Goal: Information Seeking & Learning: Find specific fact

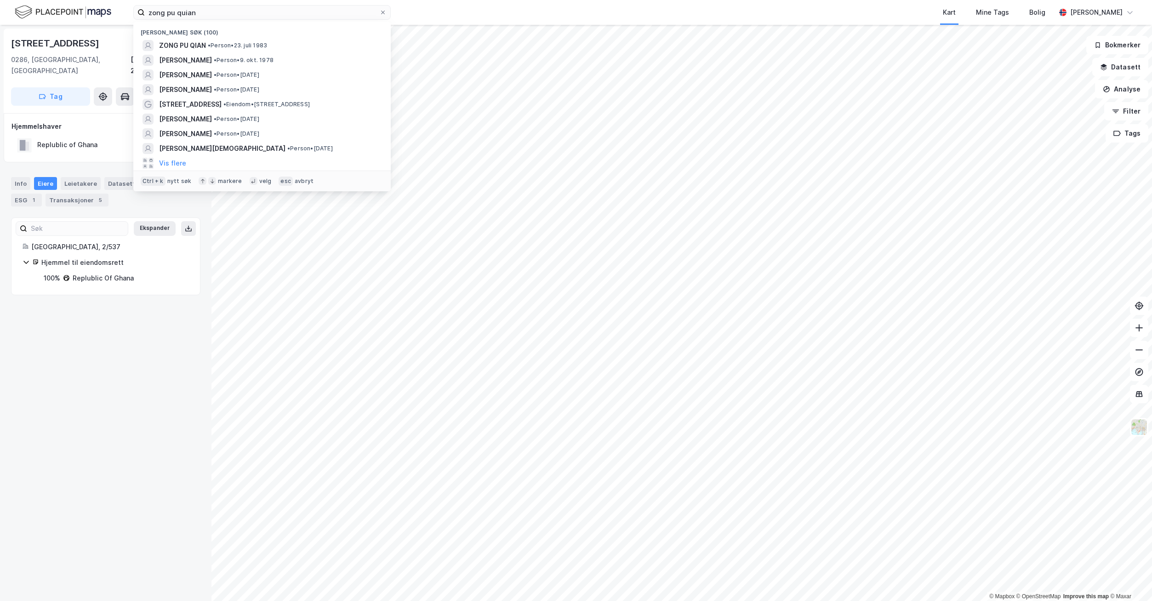
click at [131, 12] on div "zong pu quian Nylige søk (100) ZONG PU QIAN • Person • [DATE] [PERSON_NAME] • P…" at bounding box center [576, 12] width 1152 height 25
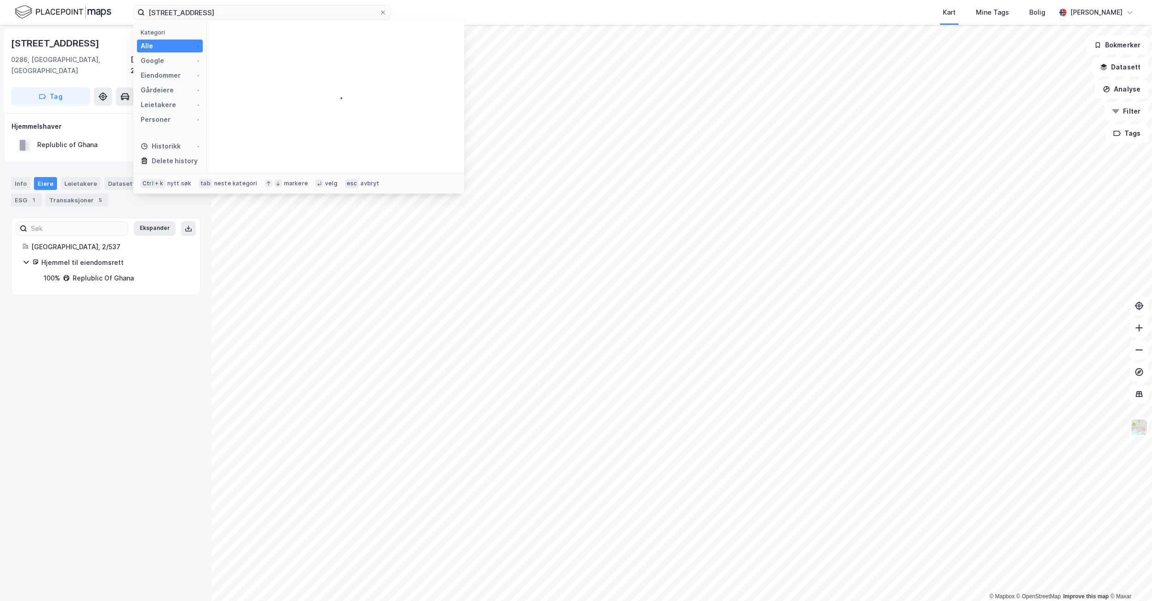
type input "[STREET_ADDRESS]"
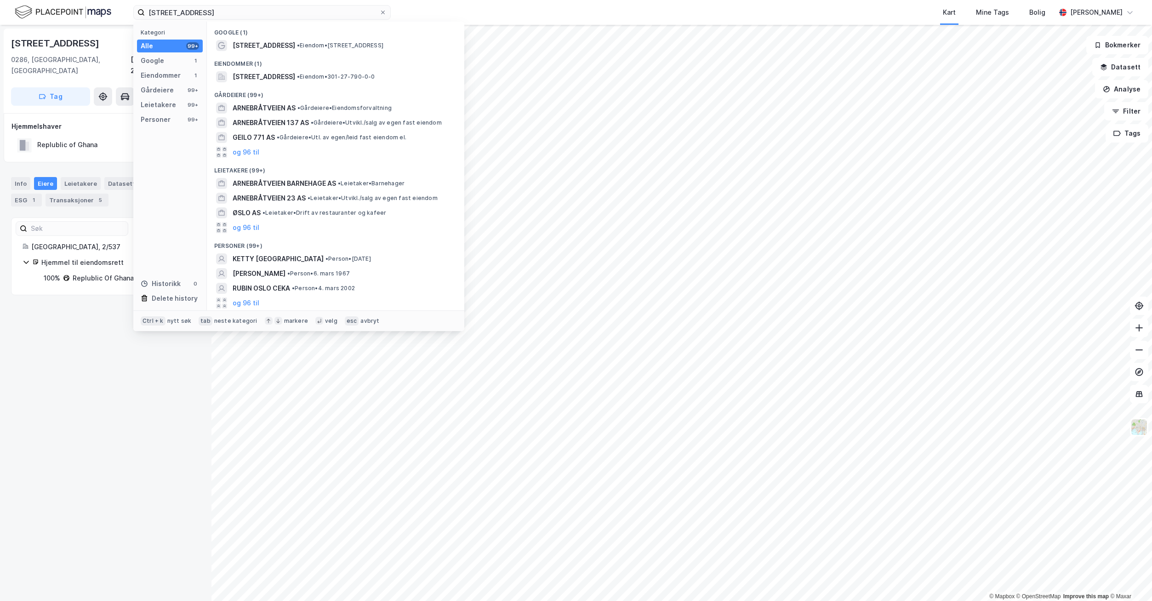
click at [264, 80] on span "[STREET_ADDRESS]" at bounding box center [264, 76] width 63 height 11
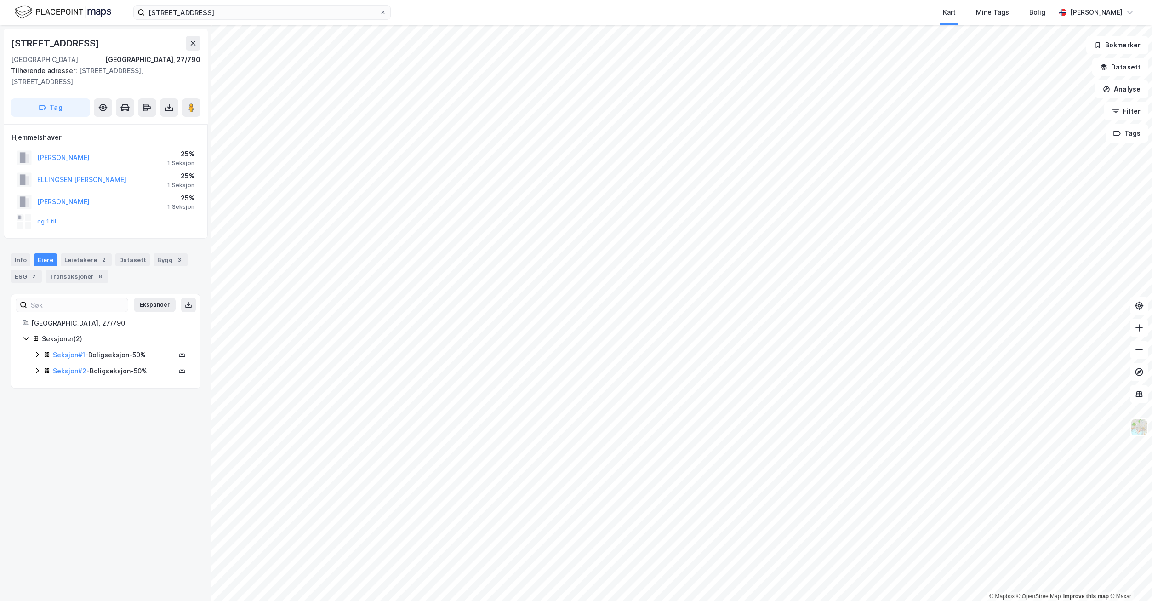
click at [0, 0] on button "og 1 til" at bounding box center [0, 0] width 0 height 0
click at [57, 359] on link "Seksjon # 1" at bounding box center [69, 355] width 32 height 8
click at [72, 372] on link "Seksjon # 2" at bounding box center [70, 371] width 34 height 8
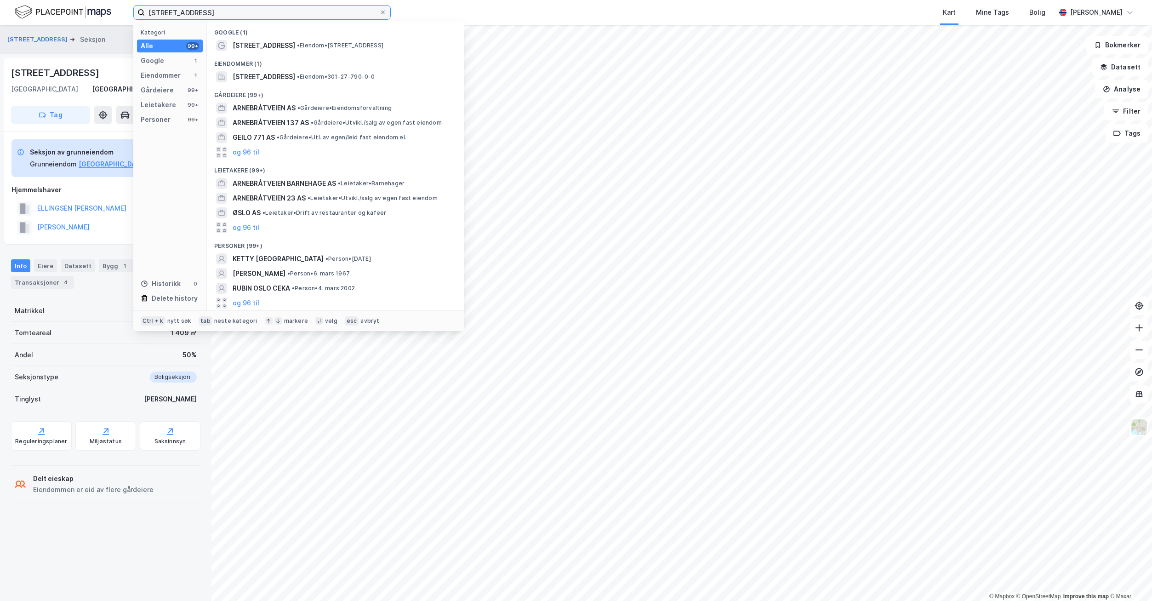
drag, startPoint x: 266, startPoint y: 13, endPoint x: 20, endPoint y: 15, distance: 245.6
click at [20, 15] on div "[STREET_ADDRESS] Kategori Alle 99+ Google 1 Eiendommer 1 Gårdeiere 99+ Leietake…" at bounding box center [576, 12] width 1152 height 25
paste input "[PERSON_NAME]"
type input "[PERSON_NAME]"
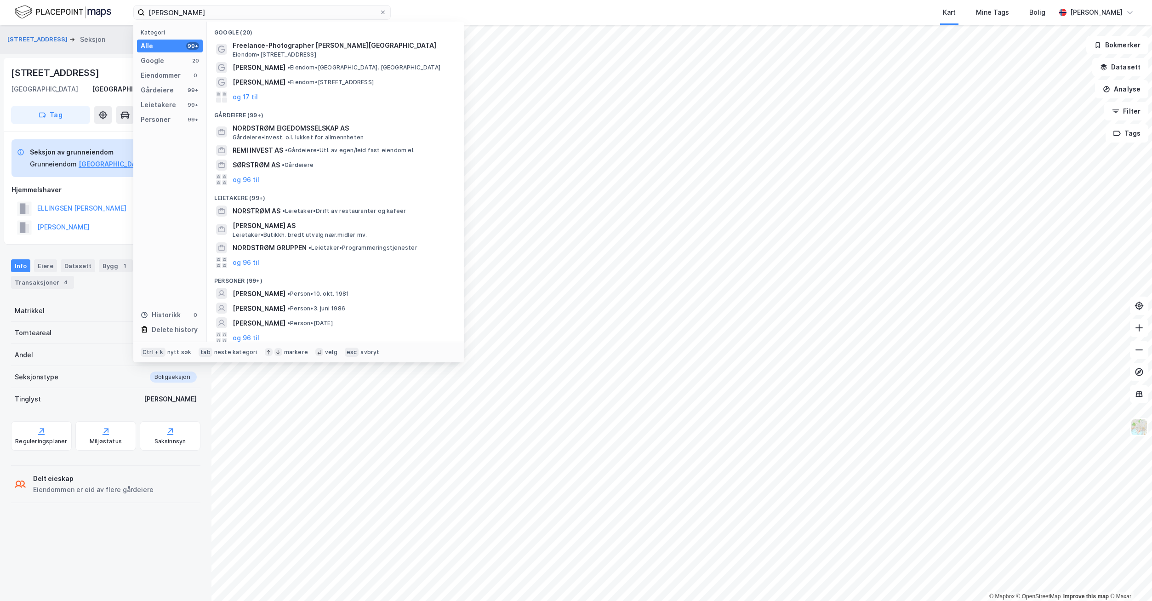
click at [286, 292] on span "[PERSON_NAME]" at bounding box center [259, 293] width 53 height 11
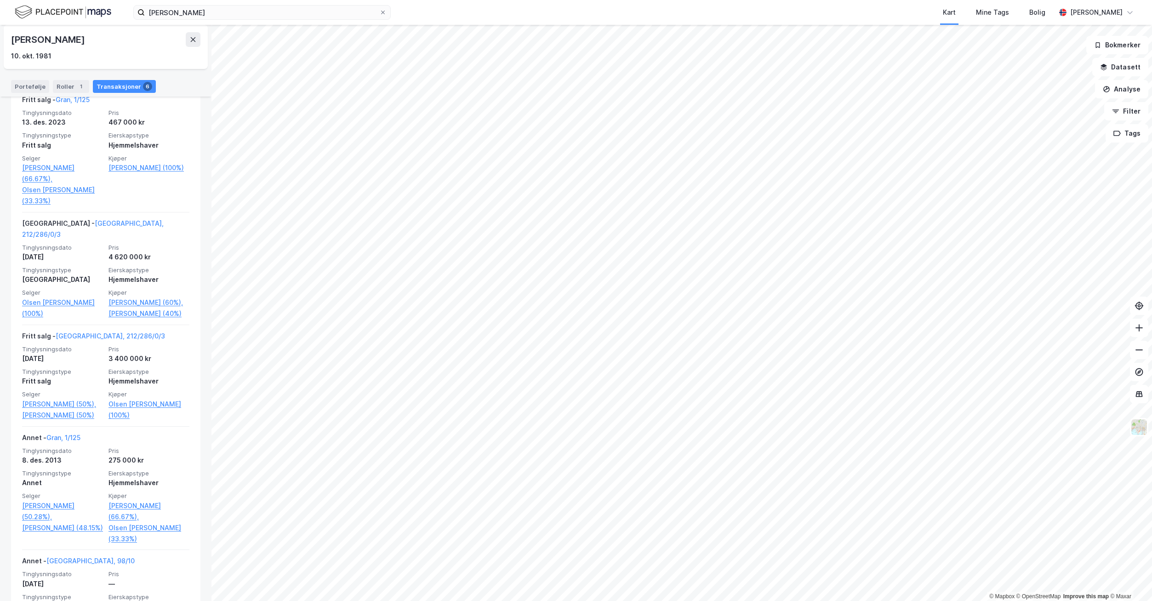
scroll to position [215, 0]
click at [89, 224] on link "[GEOGRAPHIC_DATA], 212/286/0/3" at bounding box center [93, 231] width 142 height 19
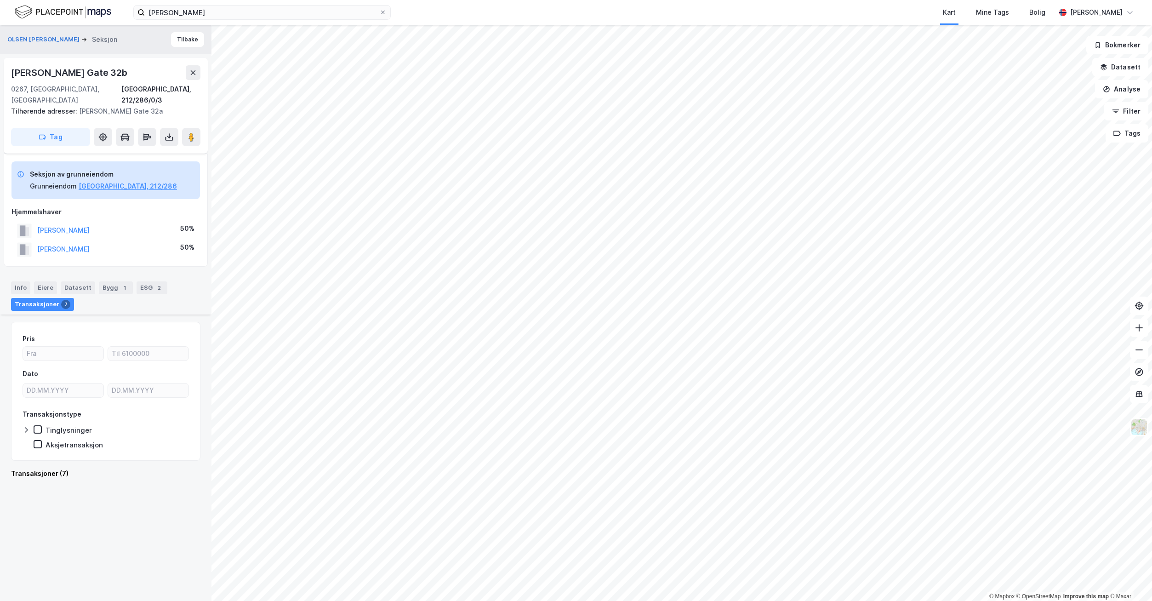
scroll to position [747, 0]
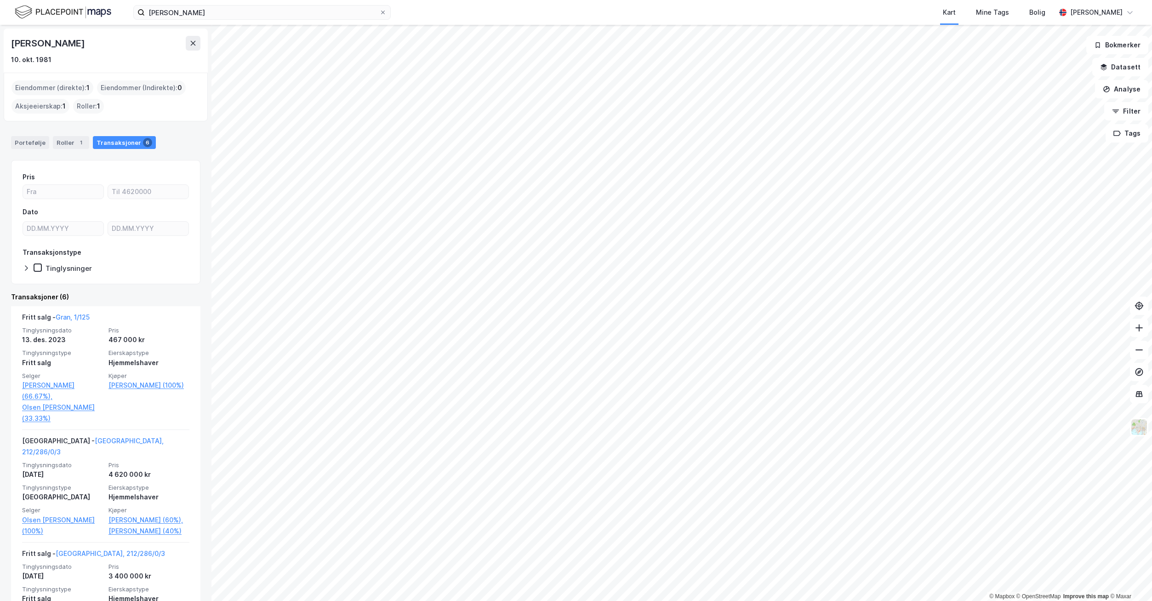
click at [29, 390] on link "[PERSON_NAME] (66.67%)," at bounding box center [62, 391] width 81 height 22
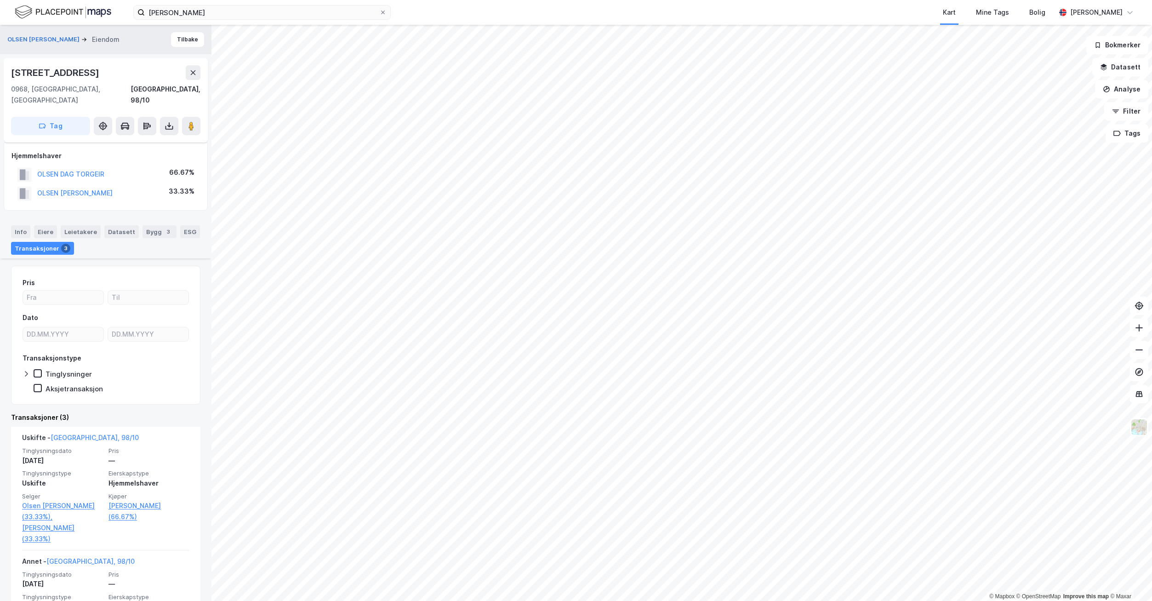
scroll to position [138, 0]
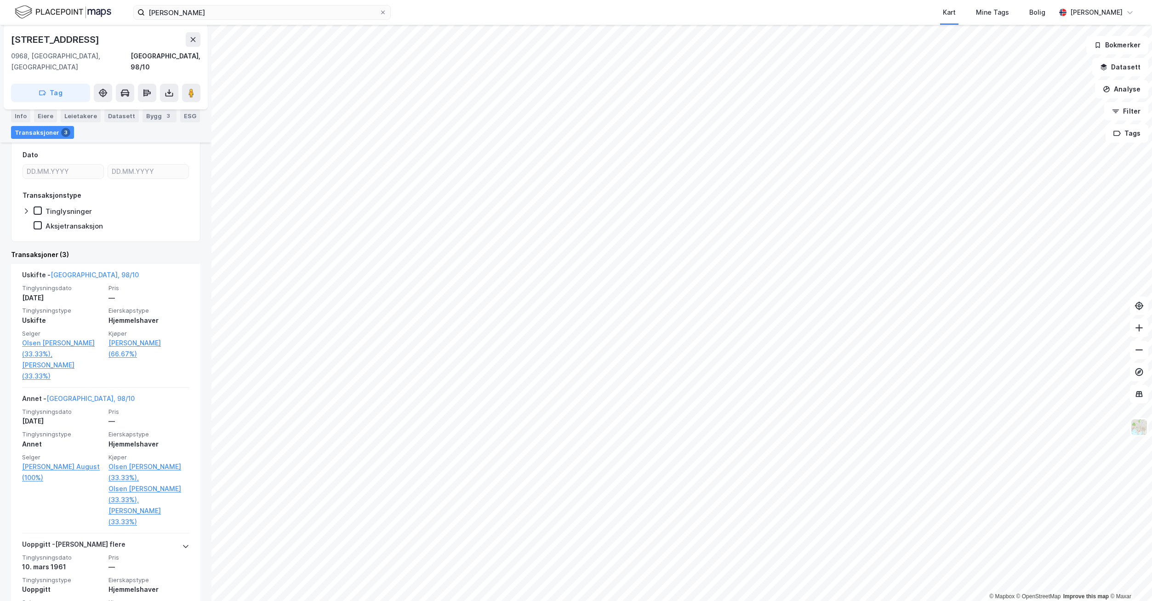
scroll to position [196, 0]
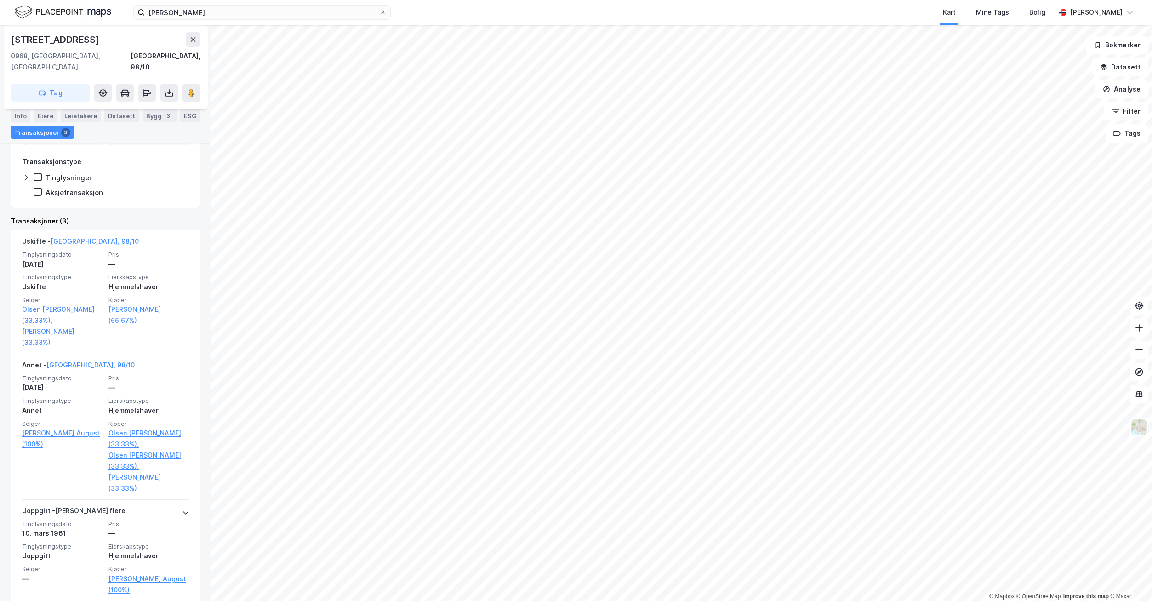
click at [111, 450] on link "Olsen [PERSON_NAME] (33.33%)," at bounding box center [149, 461] width 81 height 22
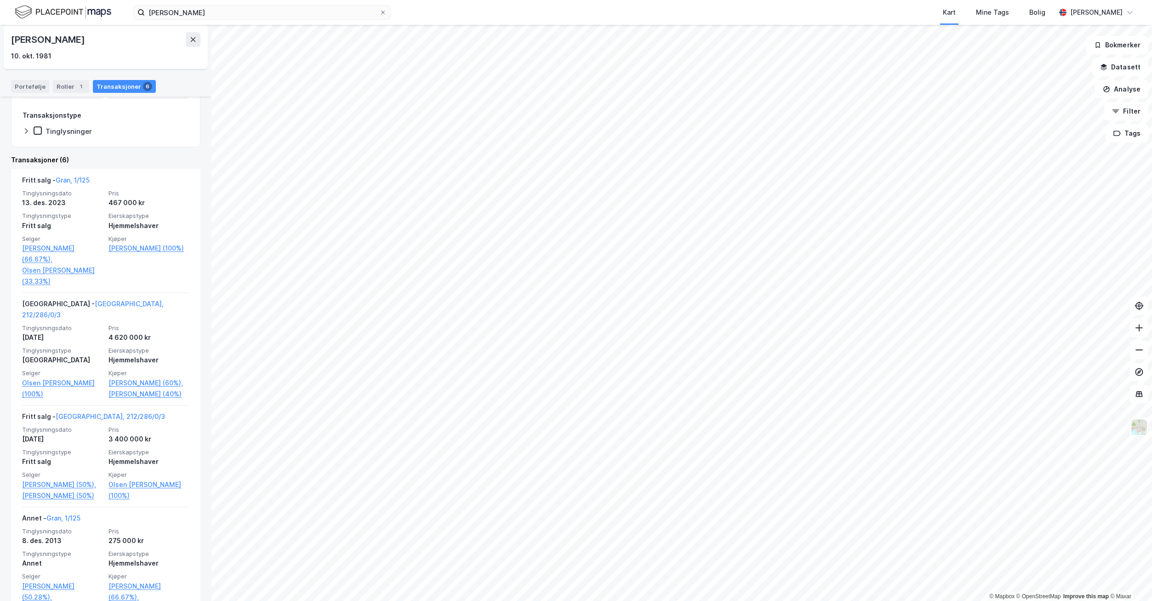
scroll to position [138, 0]
click at [85, 419] on link "[GEOGRAPHIC_DATA], 212/286/0/3" at bounding box center [110, 416] width 109 height 8
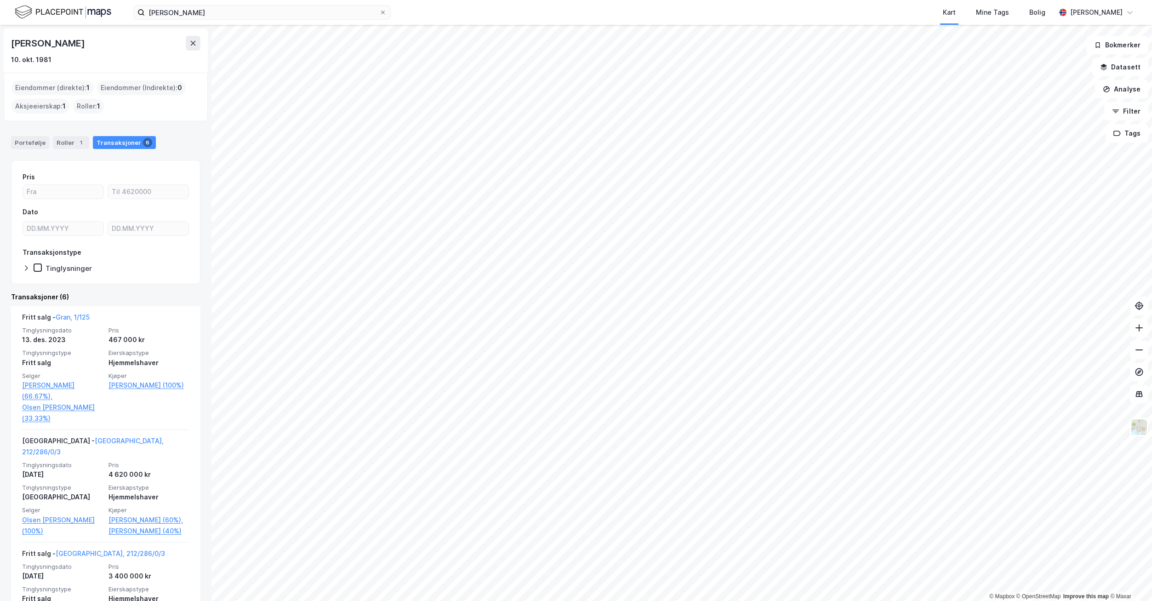
click at [115, 46] on div "[PERSON_NAME]" at bounding box center [105, 43] width 189 height 15
drag, startPoint x: 115, startPoint y: 46, endPoint x: 6, endPoint y: 44, distance: 109.0
click at [6, 44] on div "[PERSON_NAME] [DATE]" at bounding box center [106, 51] width 204 height 44
copy div "[PERSON_NAME]"
click at [196, 44] on icon at bounding box center [192, 43] width 7 height 7
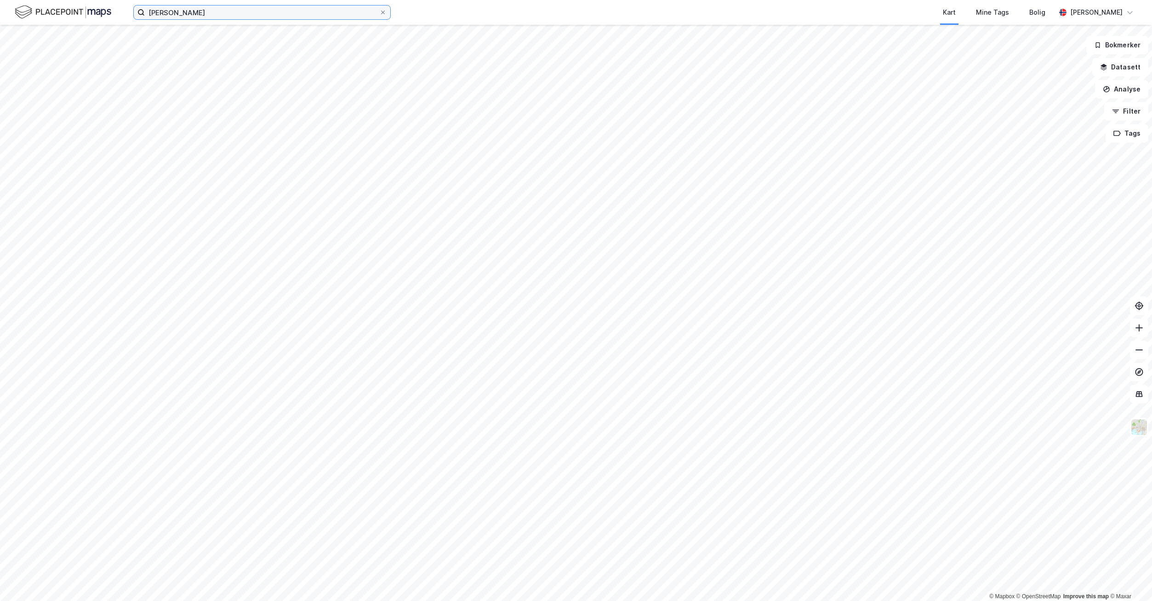
click at [236, 14] on input "[PERSON_NAME]" at bounding box center [262, 13] width 235 height 14
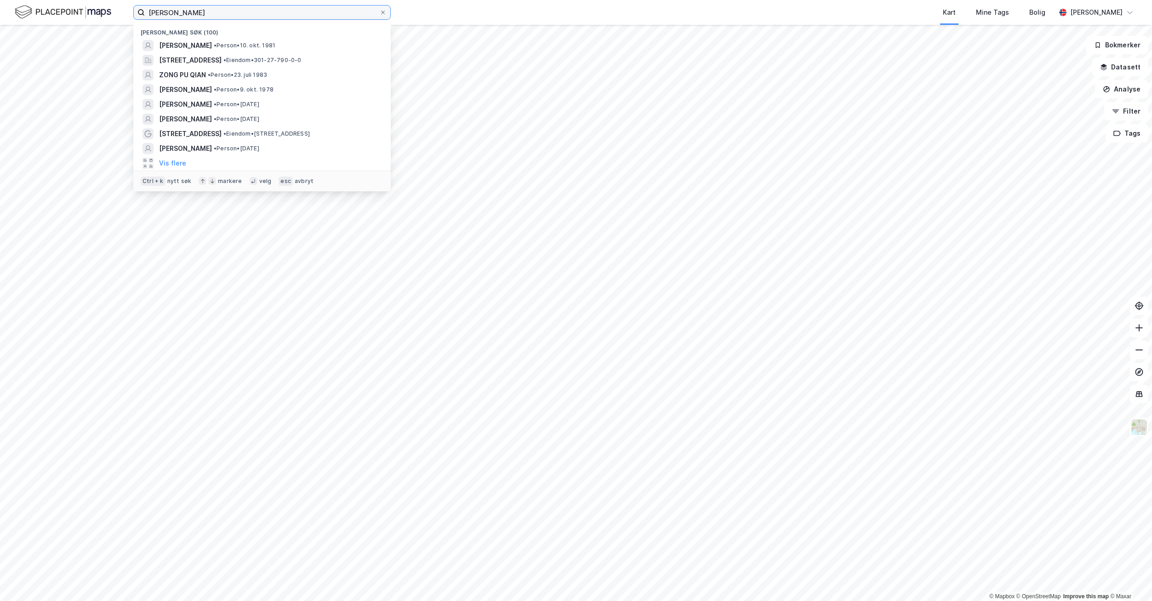
drag, startPoint x: 247, startPoint y: 11, endPoint x: 131, endPoint y: 11, distance: 116.3
click at [131, 11] on div "[PERSON_NAME] Nylige søk (100) [PERSON_NAME] • Person • [DATE][STREET_ADDRESS] …" at bounding box center [576, 12] width 1152 height 25
paste input "[PERSON_NAME][GEOGRAPHIC_DATA]"
type input "[PERSON_NAME][GEOGRAPHIC_DATA]"
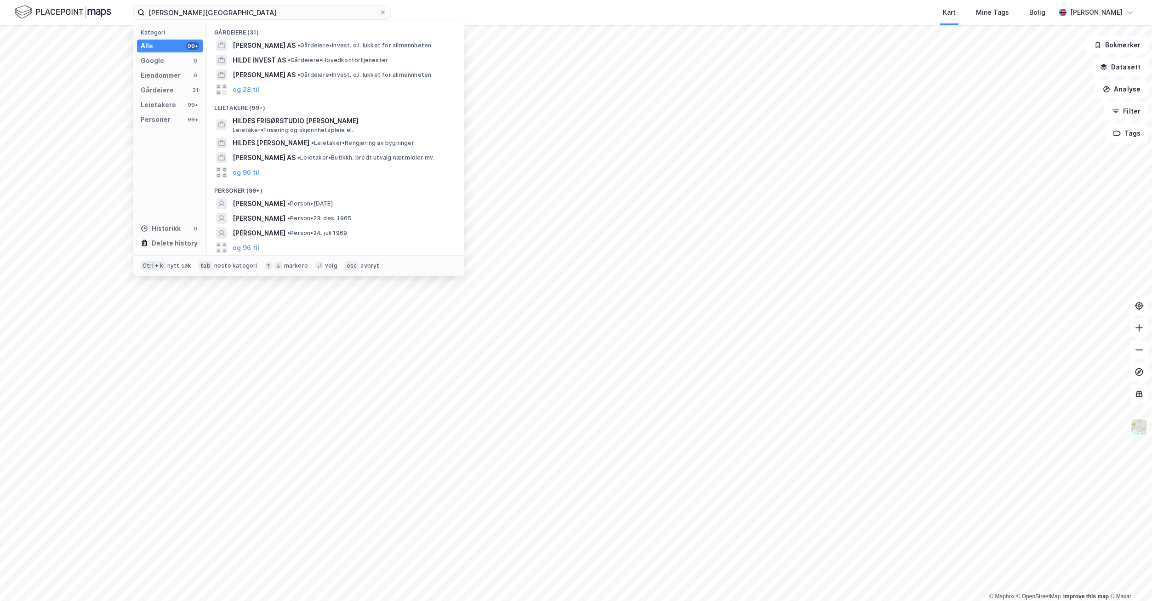
click at [271, 205] on span "[PERSON_NAME]" at bounding box center [259, 203] width 53 height 11
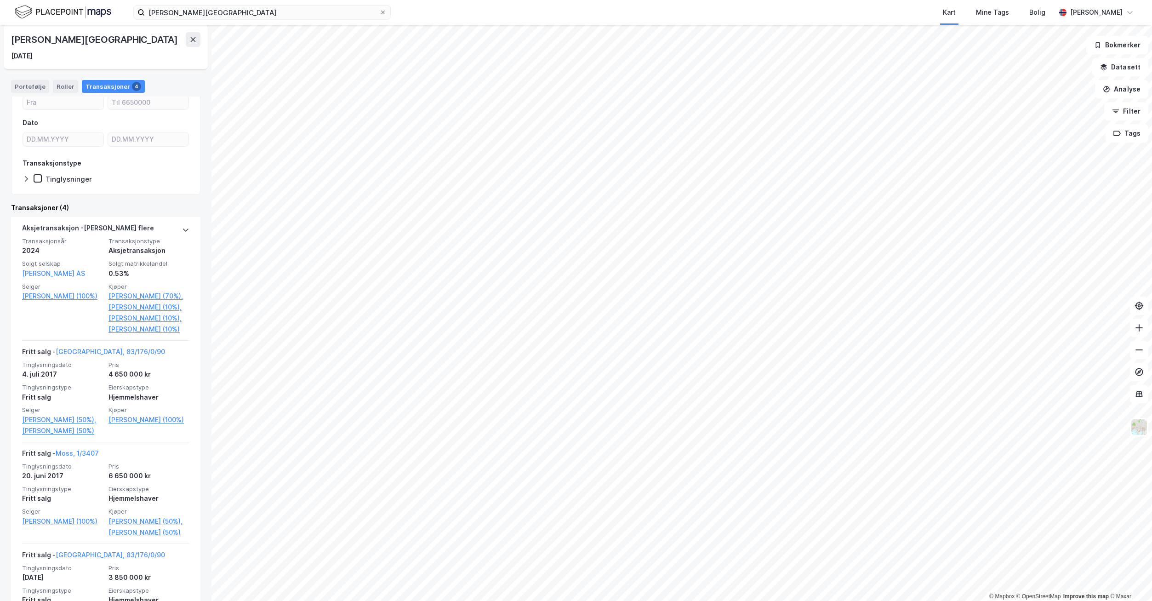
scroll to position [38, 0]
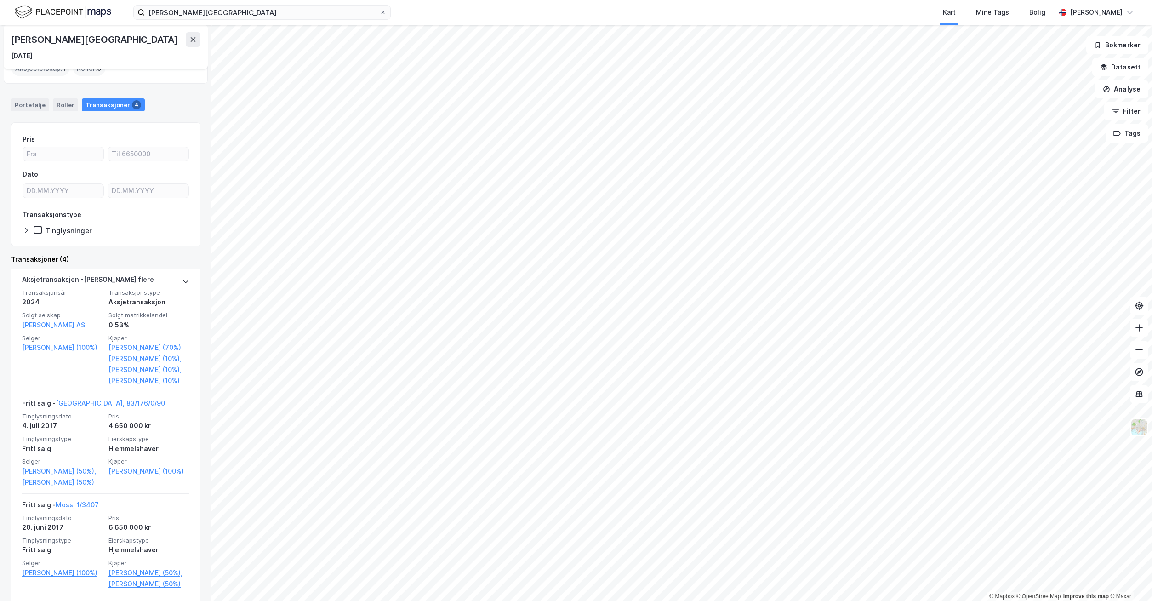
click at [138, 375] on link "[PERSON_NAME] (10%)," at bounding box center [149, 369] width 81 height 11
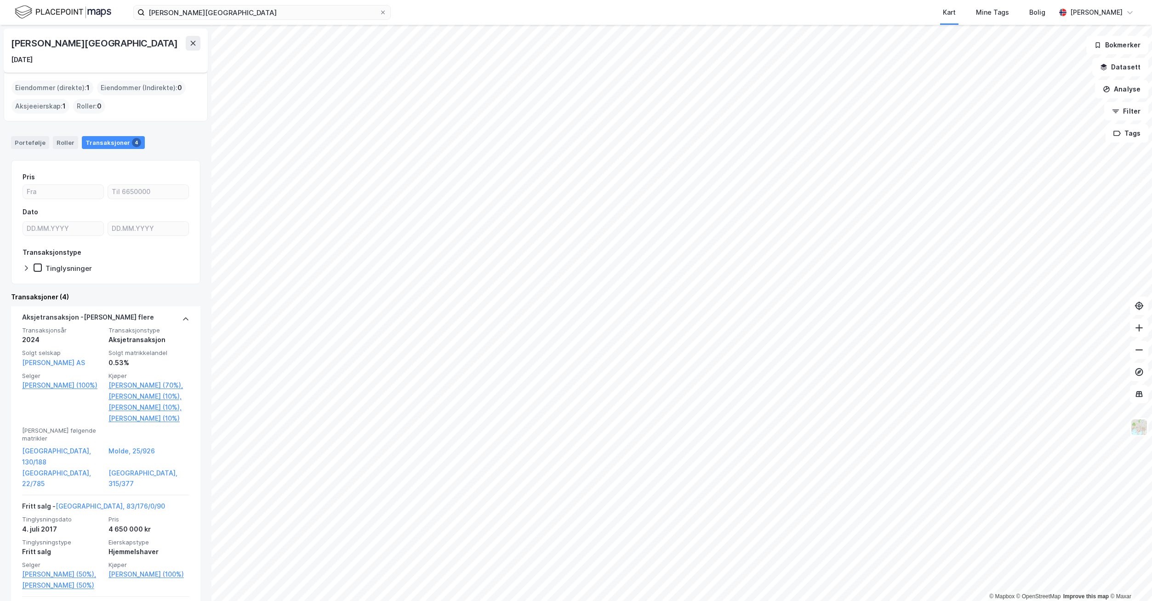
click at [117, 402] on link "[PERSON_NAME] (10%)," at bounding box center [149, 396] width 81 height 11
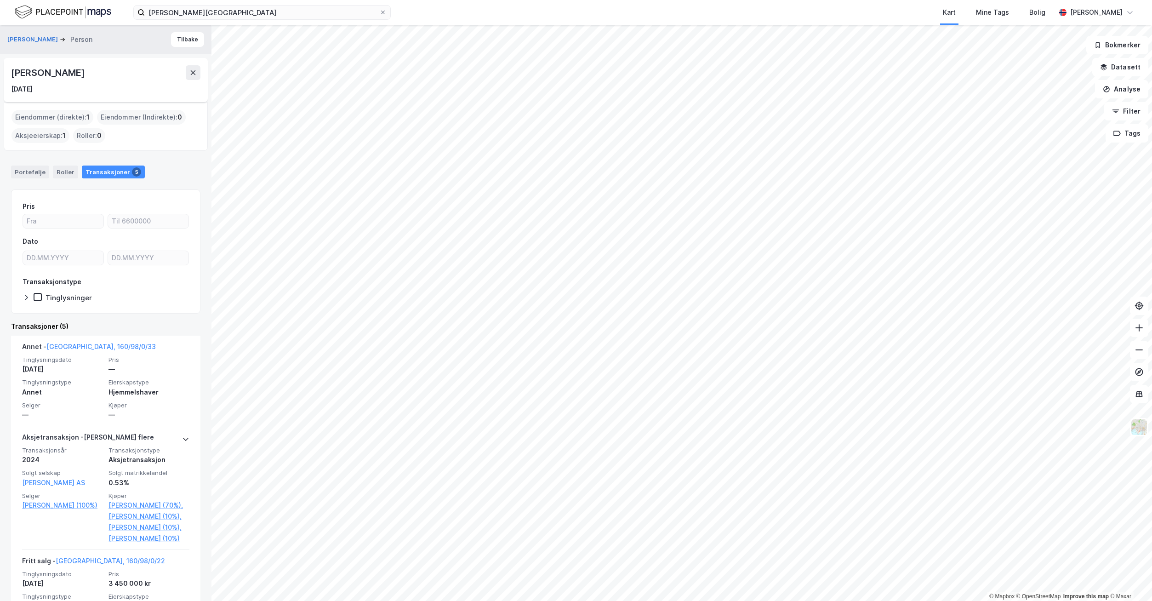
drag, startPoint x: 109, startPoint y: 72, endPoint x: 12, endPoint y: 73, distance: 97.0
click at [12, 73] on div "[PERSON_NAME]" at bounding box center [105, 72] width 189 height 15
click at [119, 77] on div "[PERSON_NAME]" at bounding box center [105, 72] width 189 height 15
drag, startPoint x: 117, startPoint y: 74, endPoint x: 11, endPoint y: 74, distance: 106.2
click at [11, 74] on div "[PERSON_NAME] [DATE]" at bounding box center [106, 80] width 204 height 44
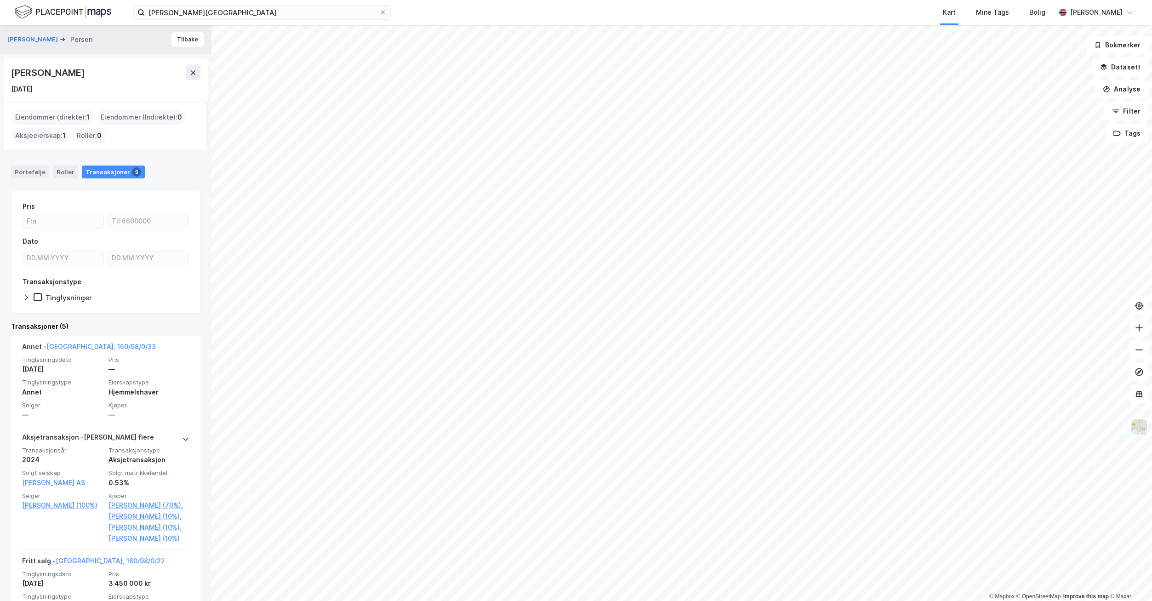
copy div "[PERSON_NAME]"
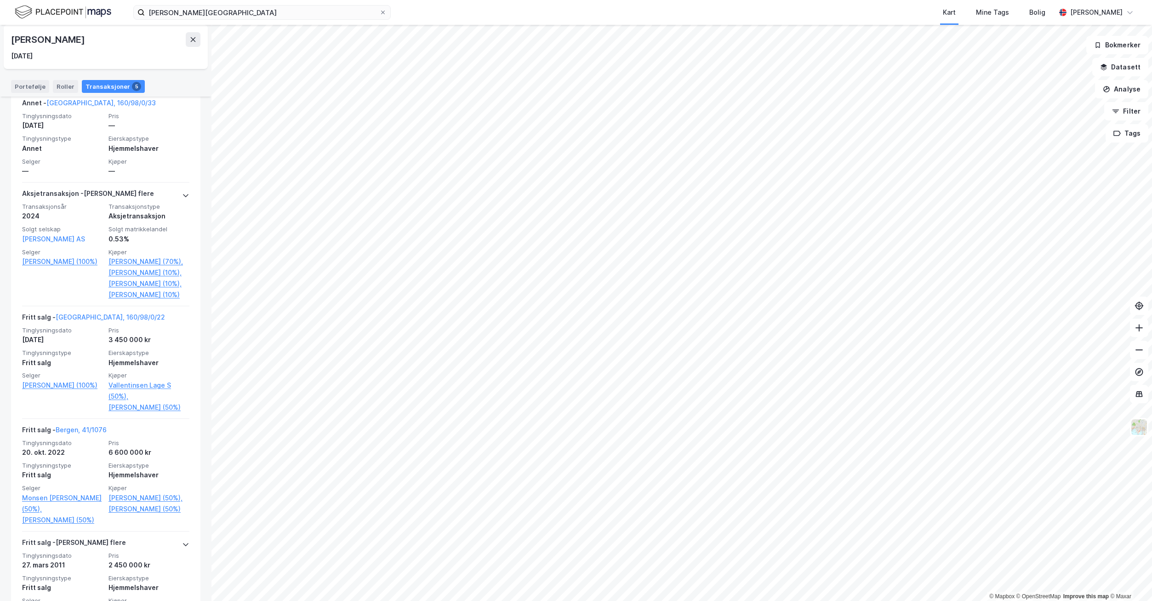
scroll to position [320, 0]
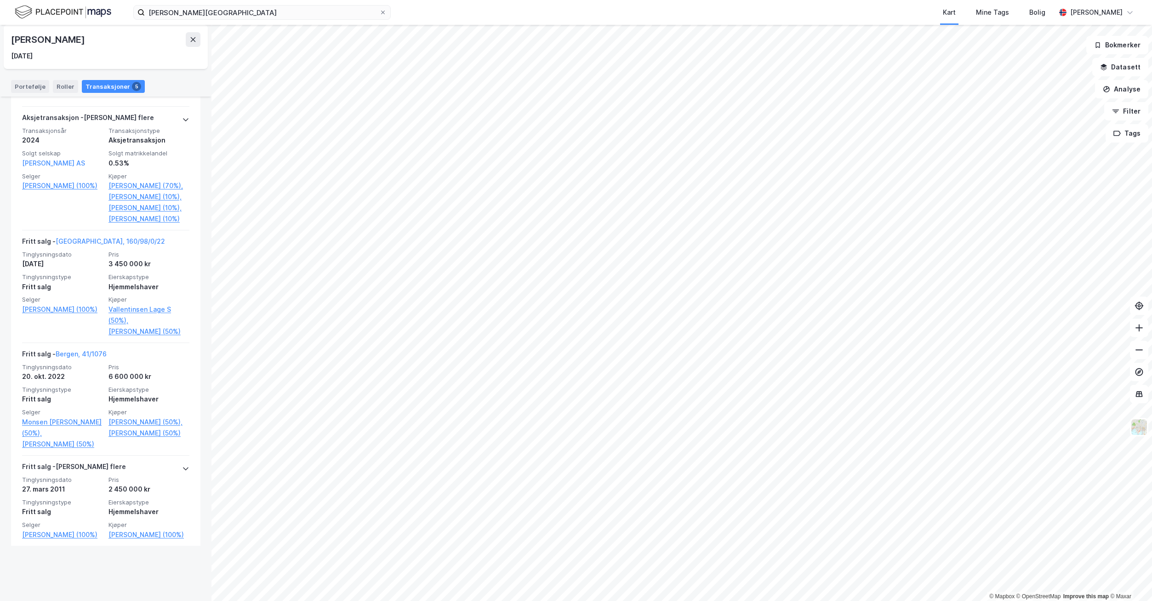
click at [182, 472] on icon at bounding box center [185, 468] width 7 height 7
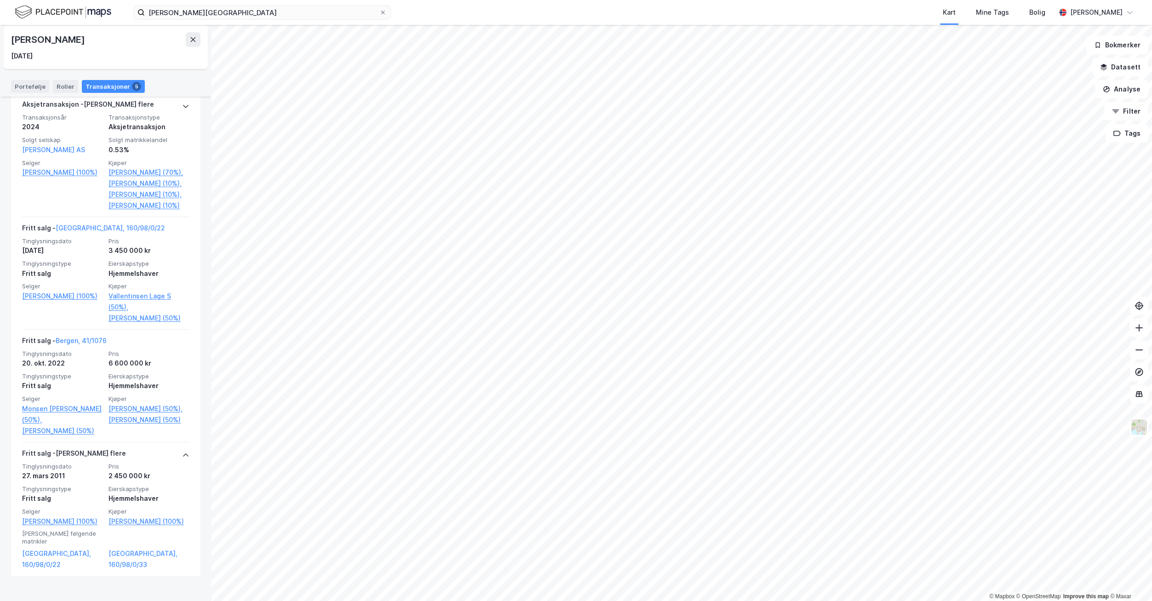
click at [175, 470] on span "Pris" at bounding box center [149, 467] width 81 height 8
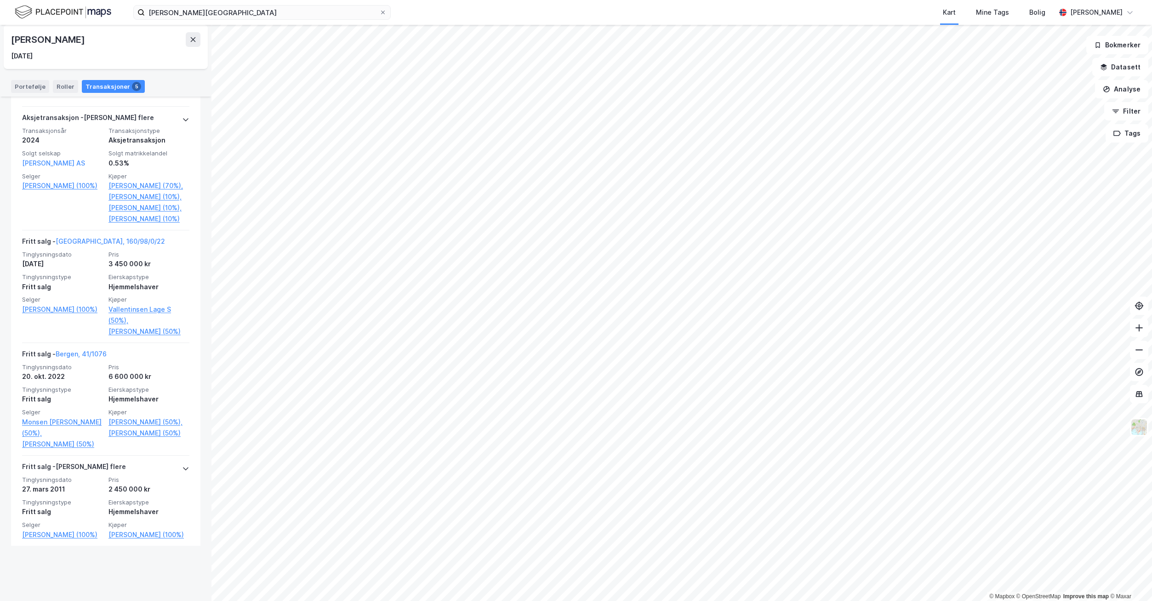
drag, startPoint x: 171, startPoint y: 500, endPoint x: 518, endPoint y: 20, distance: 592.5
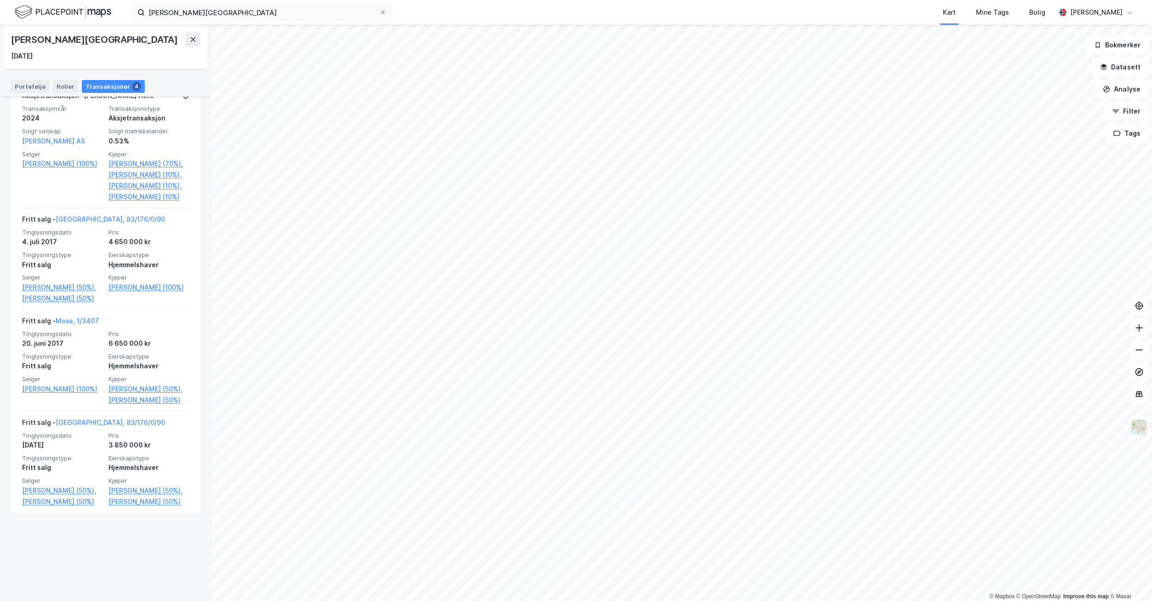
scroll to position [210, 0]
